Goal: Information Seeking & Learning: Find specific fact

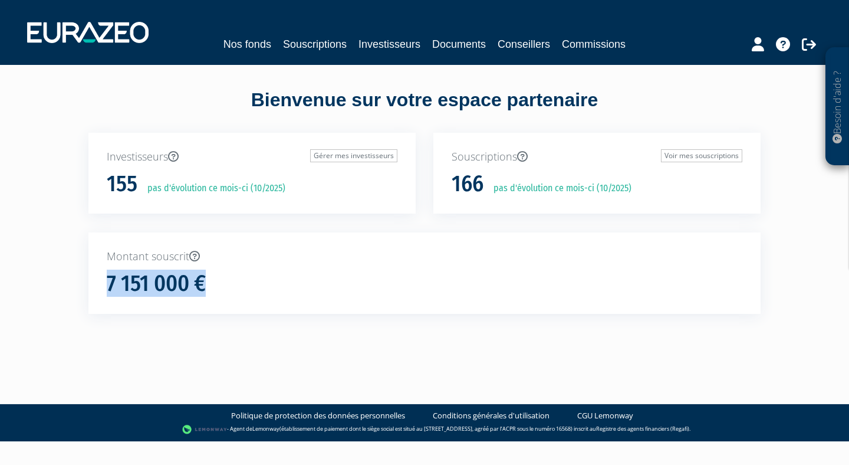
drag, startPoint x: 106, startPoint y: 284, endPoint x: 240, endPoint y: 281, distance: 134.5
click at [240, 281] on div "Montant souscrit 7 151 000 €" at bounding box center [424, 272] width 672 height 81
click at [195, 254] on icon at bounding box center [194, 256] width 11 height 11
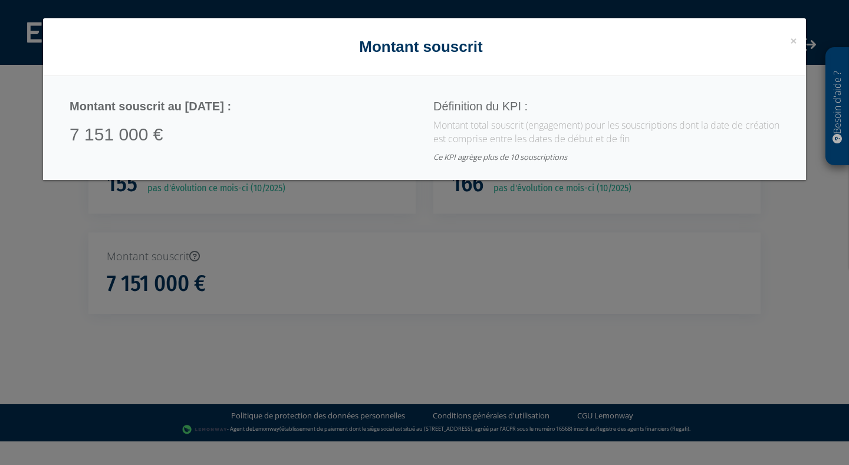
click at [495, 249] on div "× Close Montant souscrit Montant souscrit au [DATE] : 7 151 000 € Définition du…" at bounding box center [424, 232] width 849 height 465
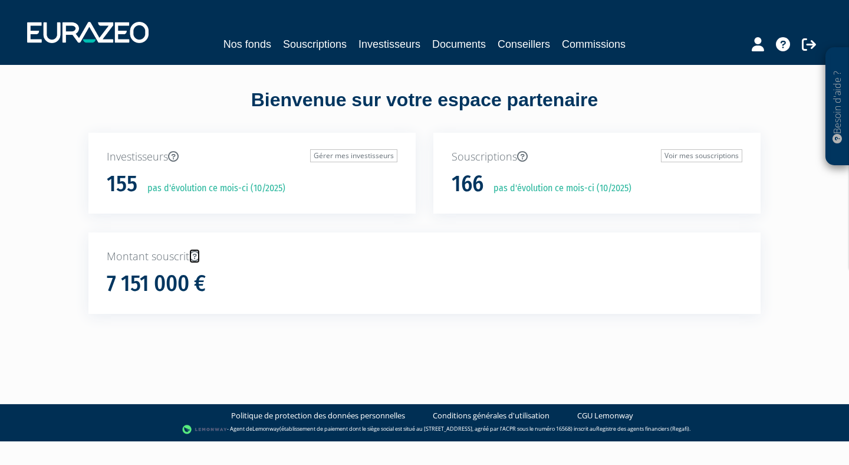
click at [199, 257] on icon at bounding box center [194, 256] width 11 height 11
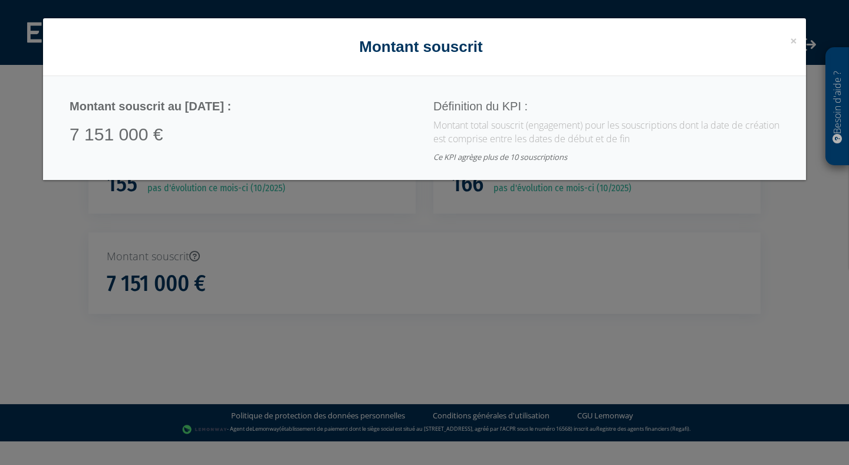
click at [466, 125] on p "Montant total souscrit (engagement) pour les souscriptions dont la date de créa…" at bounding box center [606, 132] width 346 height 27
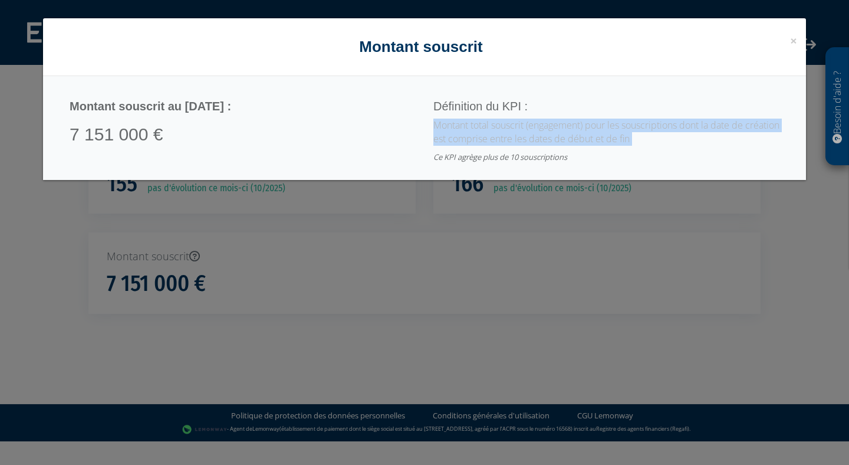
click at [466, 125] on p "Montant total souscrit (engagement) pour les souscriptions dont la date de créa…" at bounding box center [606, 132] width 346 height 27
click at [492, 141] on p "Montant total souscrit (engagement) pour les souscriptions dont la date de créa…" at bounding box center [606, 132] width 346 height 27
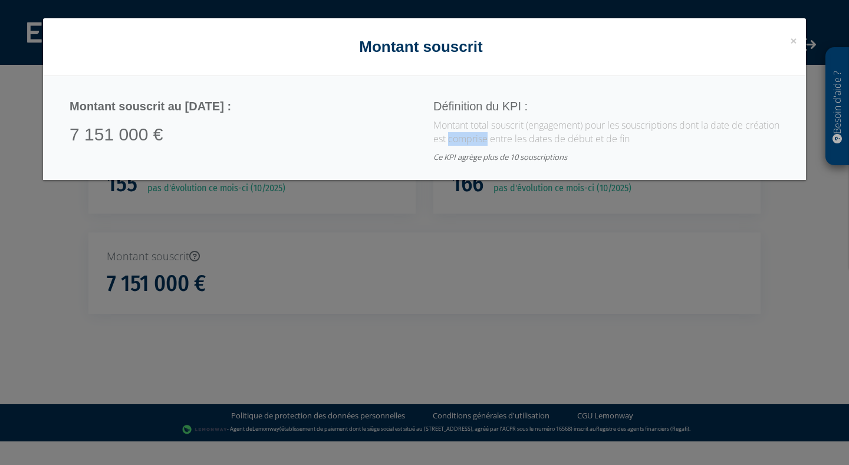
click at [492, 141] on p "Montant total souscrit (engagement) pour les souscriptions dont la date de créa…" at bounding box center [606, 132] width 346 height 27
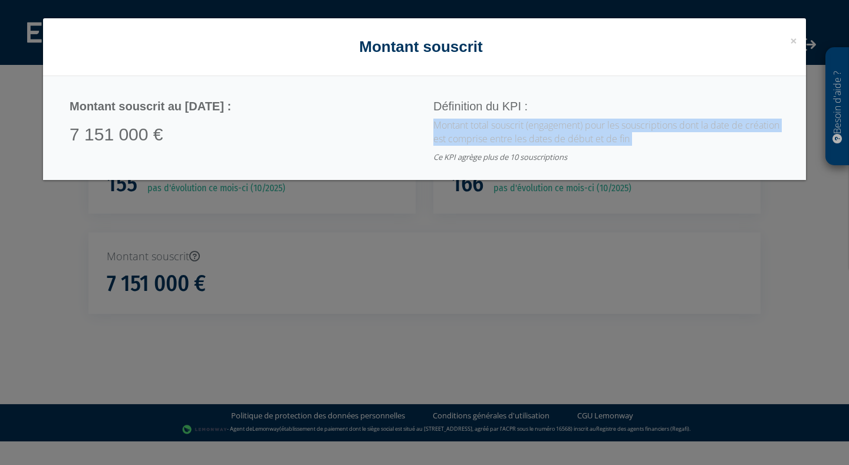
click at [492, 140] on p "Montant total souscrit (engagement) pour les souscriptions dont la date de créa…" at bounding box center [606, 132] width 346 height 27
click at [792, 42] on span "×" at bounding box center [793, 40] width 7 height 17
